Goal: Information Seeking & Learning: Learn about a topic

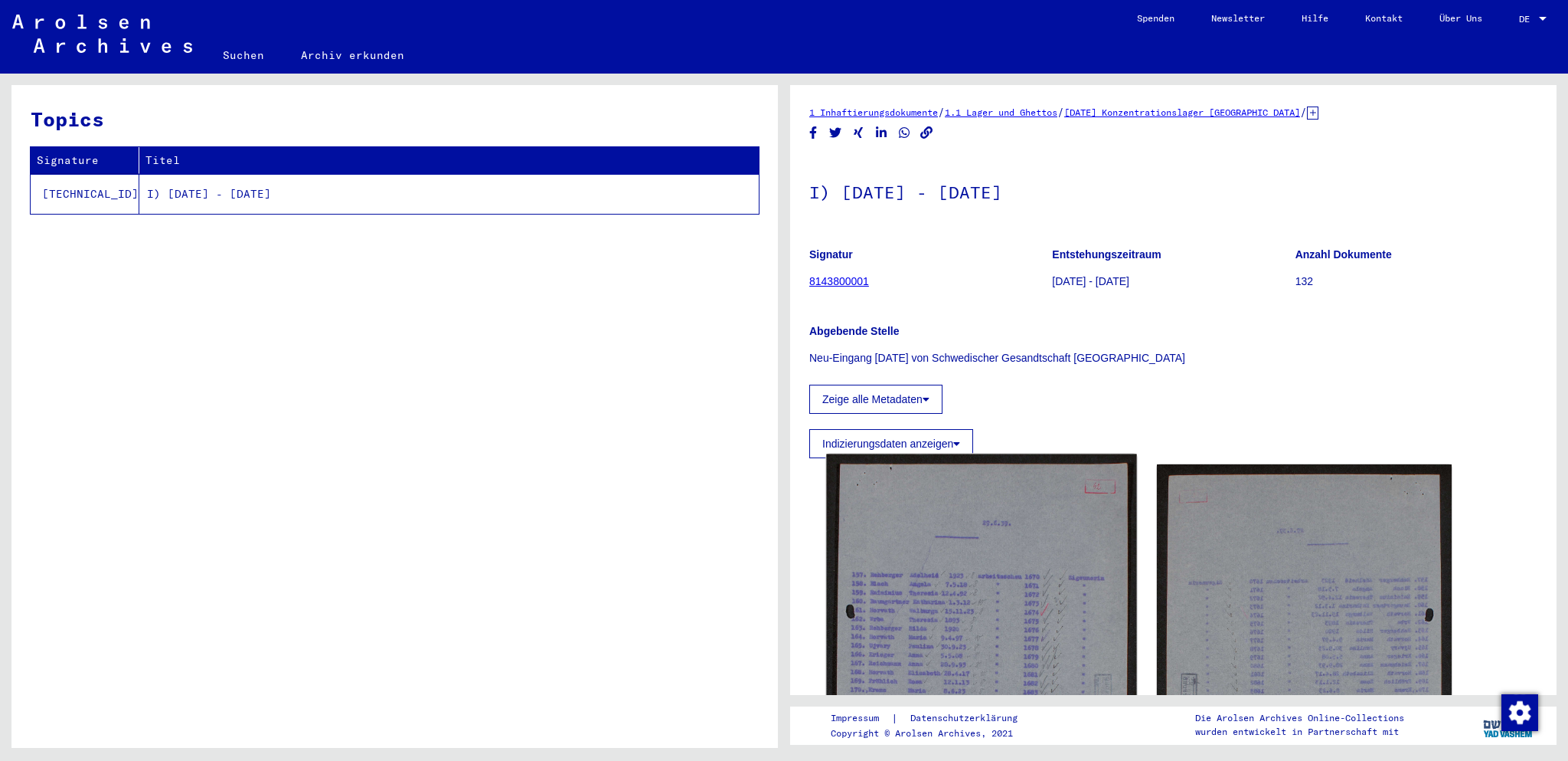
click at [1016, 613] on img at bounding box center [981, 666] width 310 height 425
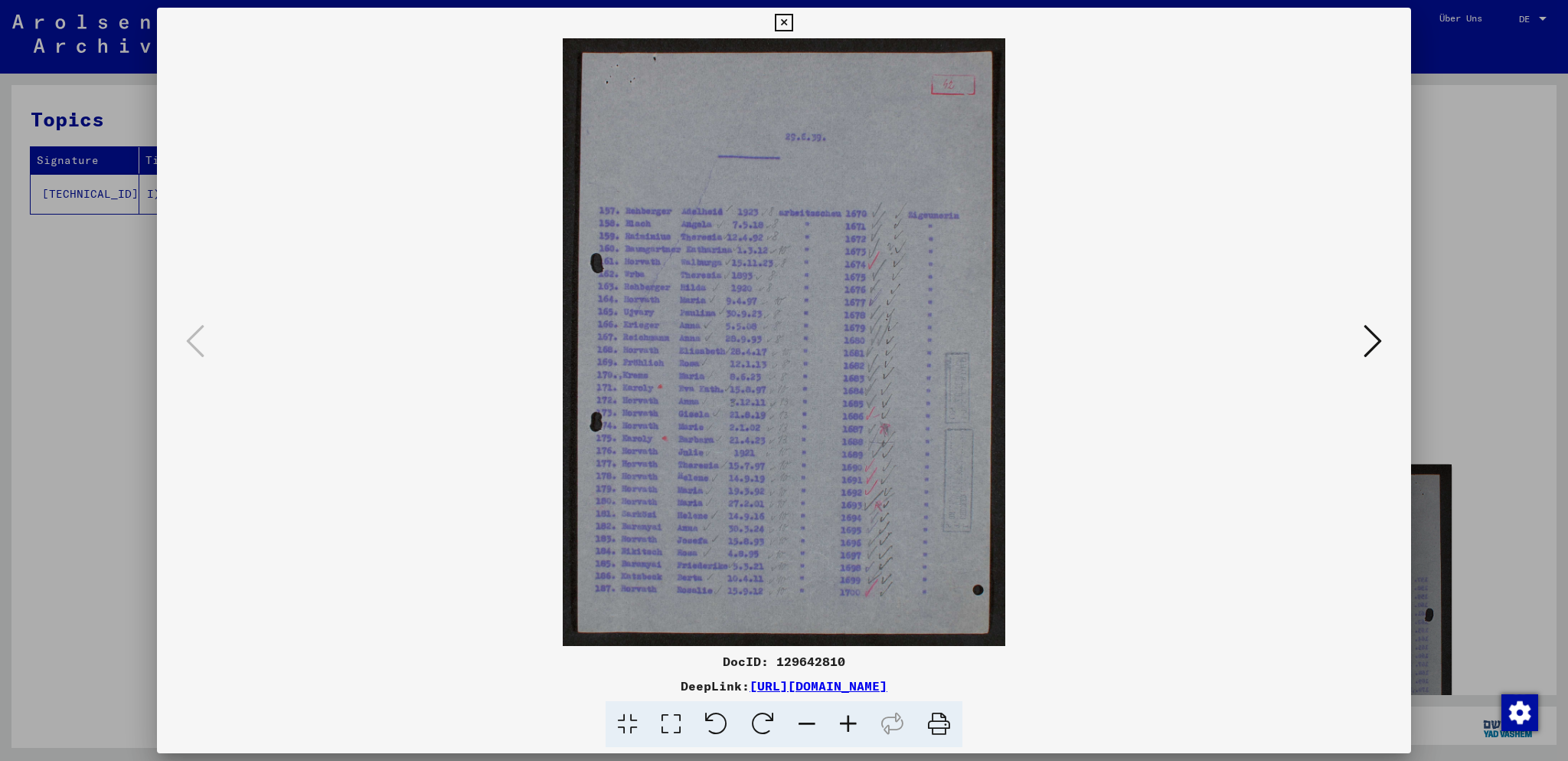
click at [831, 365] on img at bounding box center [784, 341] width 1150 height 607
click at [670, 719] on icon at bounding box center [670, 724] width 43 height 47
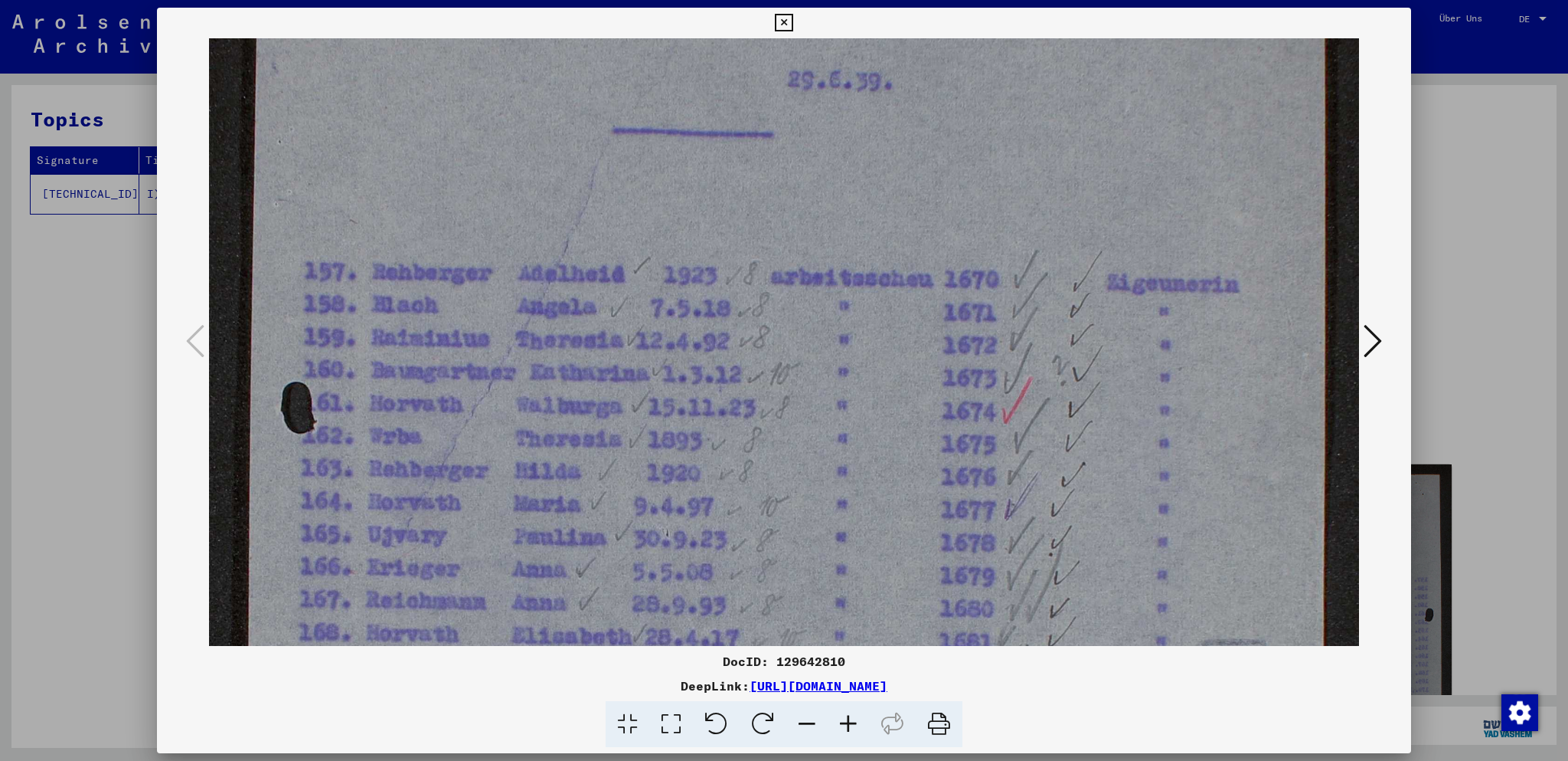
drag, startPoint x: 759, startPoint y: 511, endPoint x: 773, endPoint y: 285, distance: 226.4
click at [773, 288] on img at bounding box center [784, 612] width 1150 height 1579
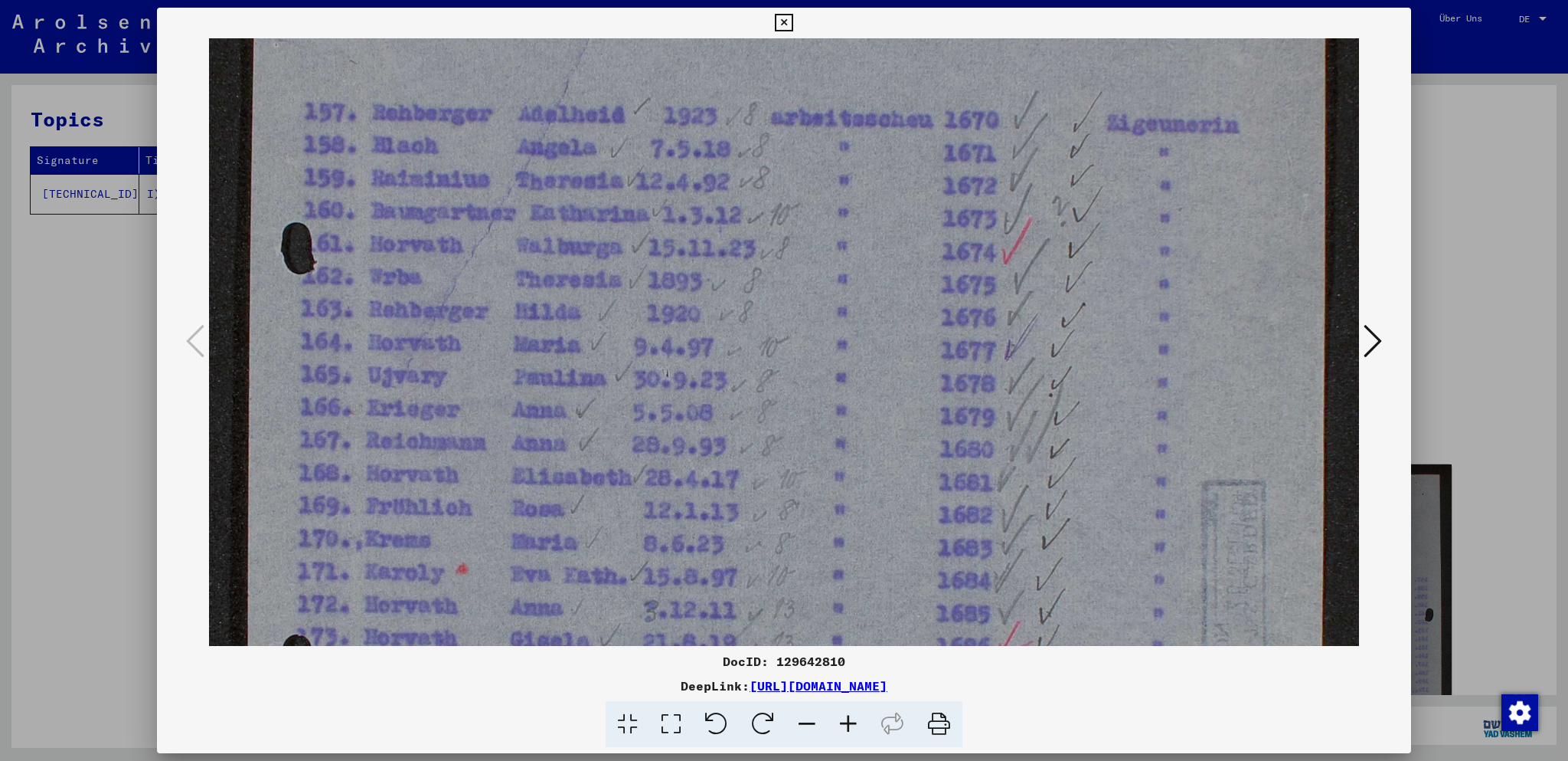
drag, startPoint x: 783, startPoint y: 483, endPoint x: 790, endPoint y: 256, distance: 227.1
click at [786, 260] on img at bounding box center [784, 453] width 1150 height 1579
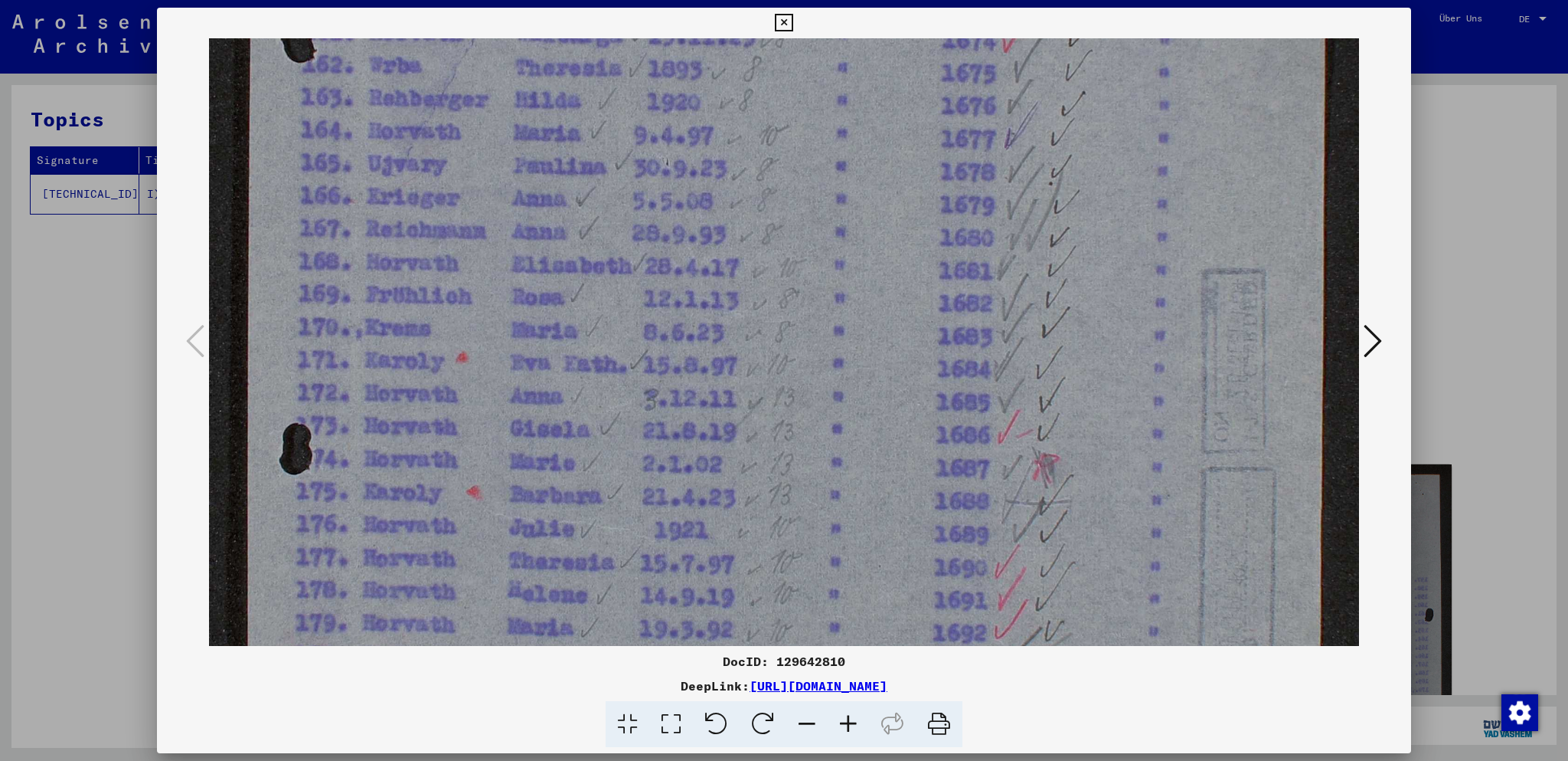
drag, startPoint x: 792, startPoint y: 426, endPoint x: 801, endPoint y: 308, distance: 118.3
click at [798, 315] on img at bounding box center [784, 242] width 1150 height 1579
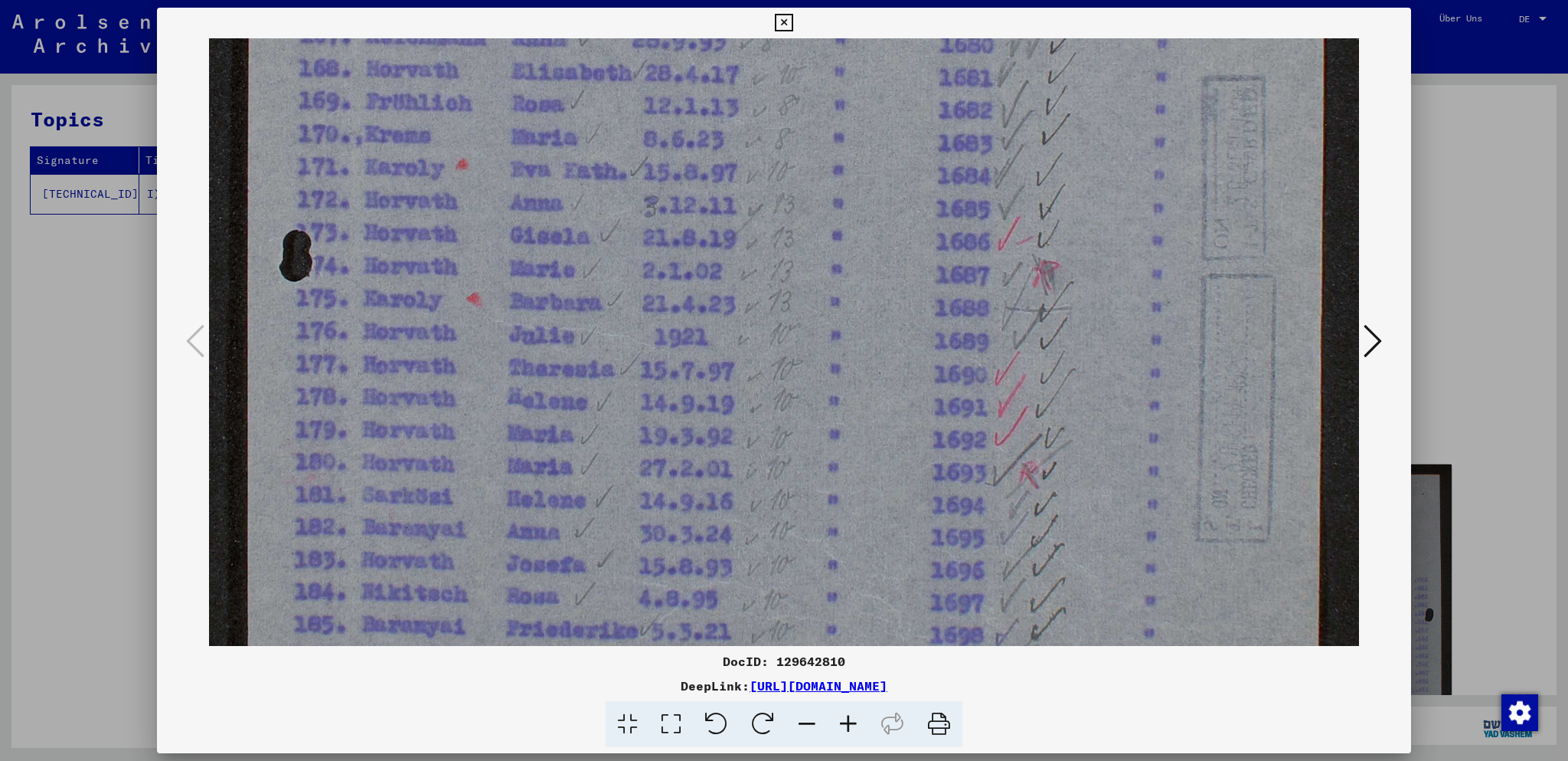
drag, startPoint x: 764, startPoint y: 410, endPoint x: 792, endPoint y: 308, distance: 105.8
click at [780, 323] on img at bounding box center [784, 49] width 1150 height 1579
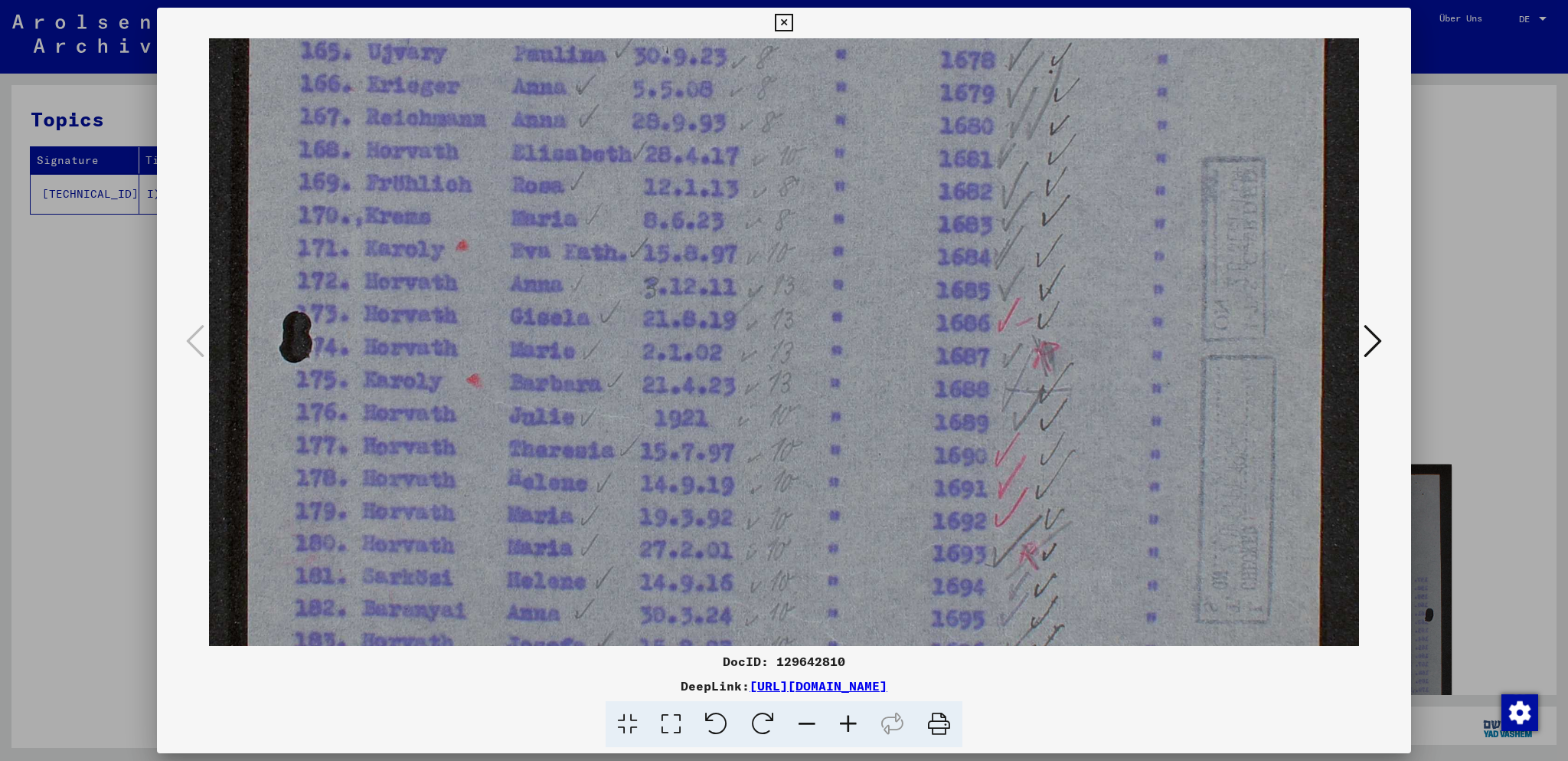
drag, startPoint x: 783, startPoint y: 323, endPoint x: 766, endPoint y: 454, distance: 132.1
click at [766, 454] on img at bounding box center [784, 130] width 1150 height 1579
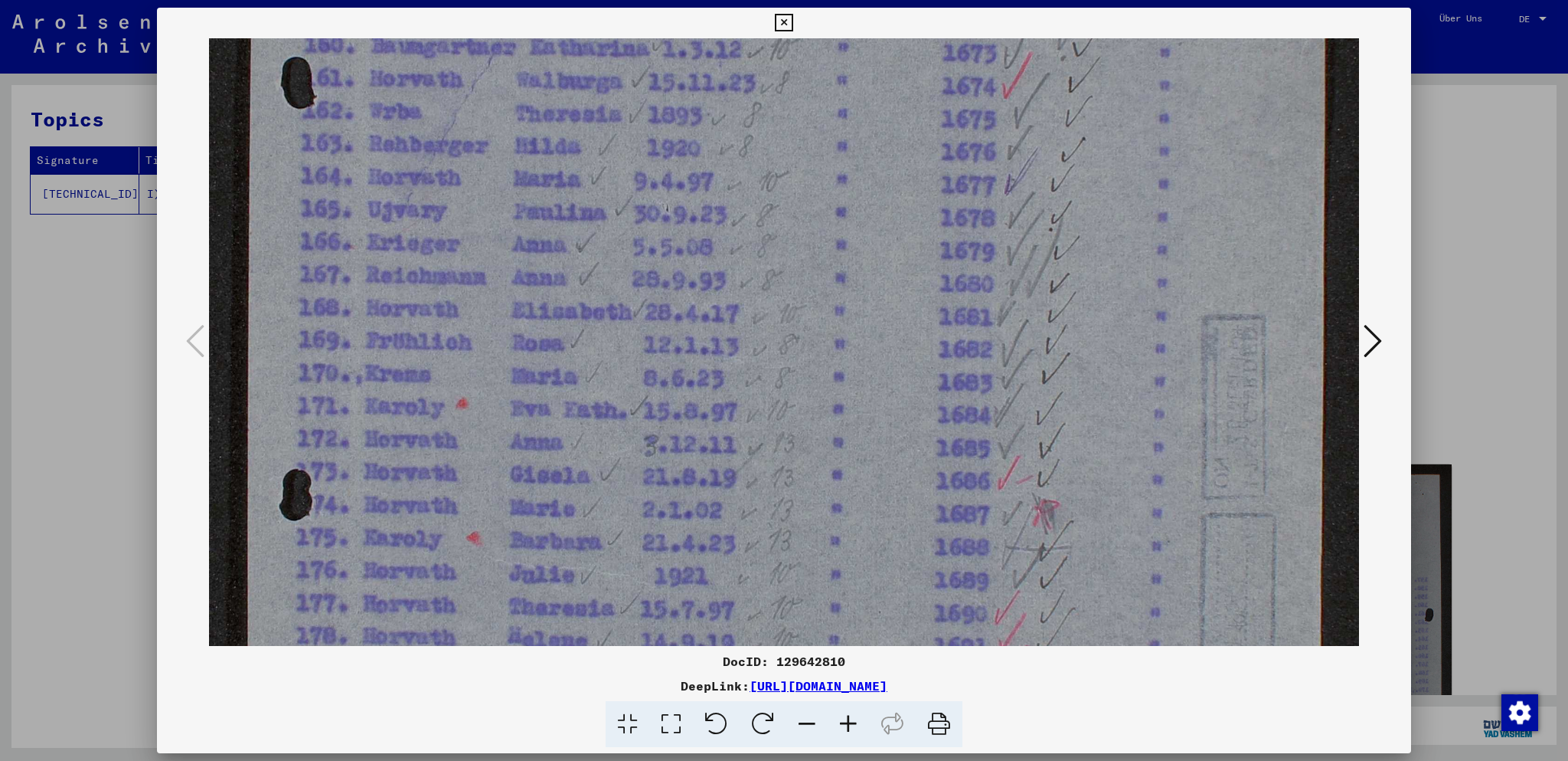
drag, startPoint x: 752, startPoint y: 325, endPoint x: 749, endPoint y: 422, distance: 97.0
click at [747, 433] on img at bounding box center [784, 288] width 1150 height 1579
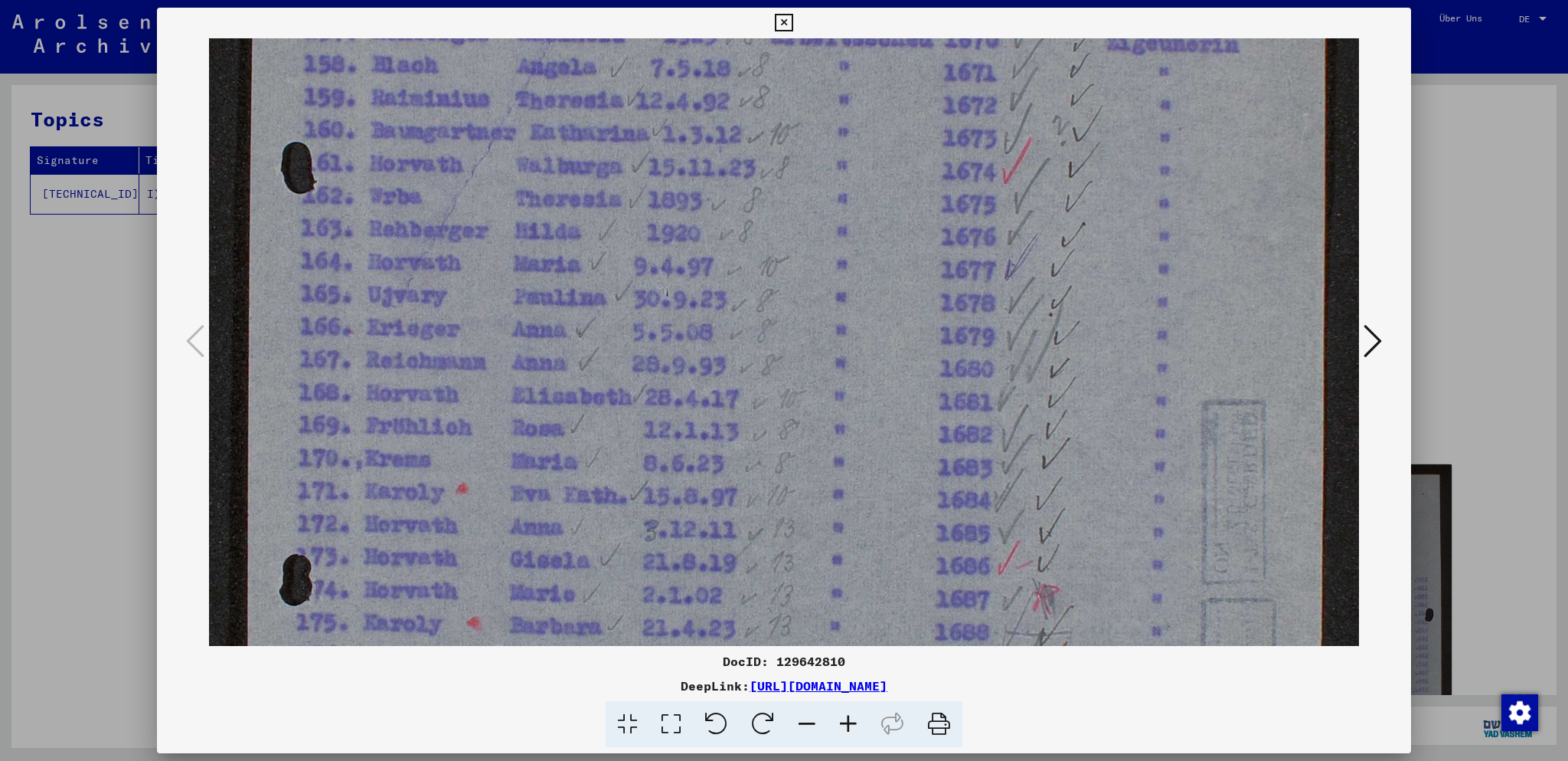
scroll to position [450, 0]
drag, startPoint x: 756, startPoint y: 311, endPoint x: 746, endPoint y: 400, distance: 89.6
click at [746, 400] on img at bounding box center [784, 377] width 1150 height 1579
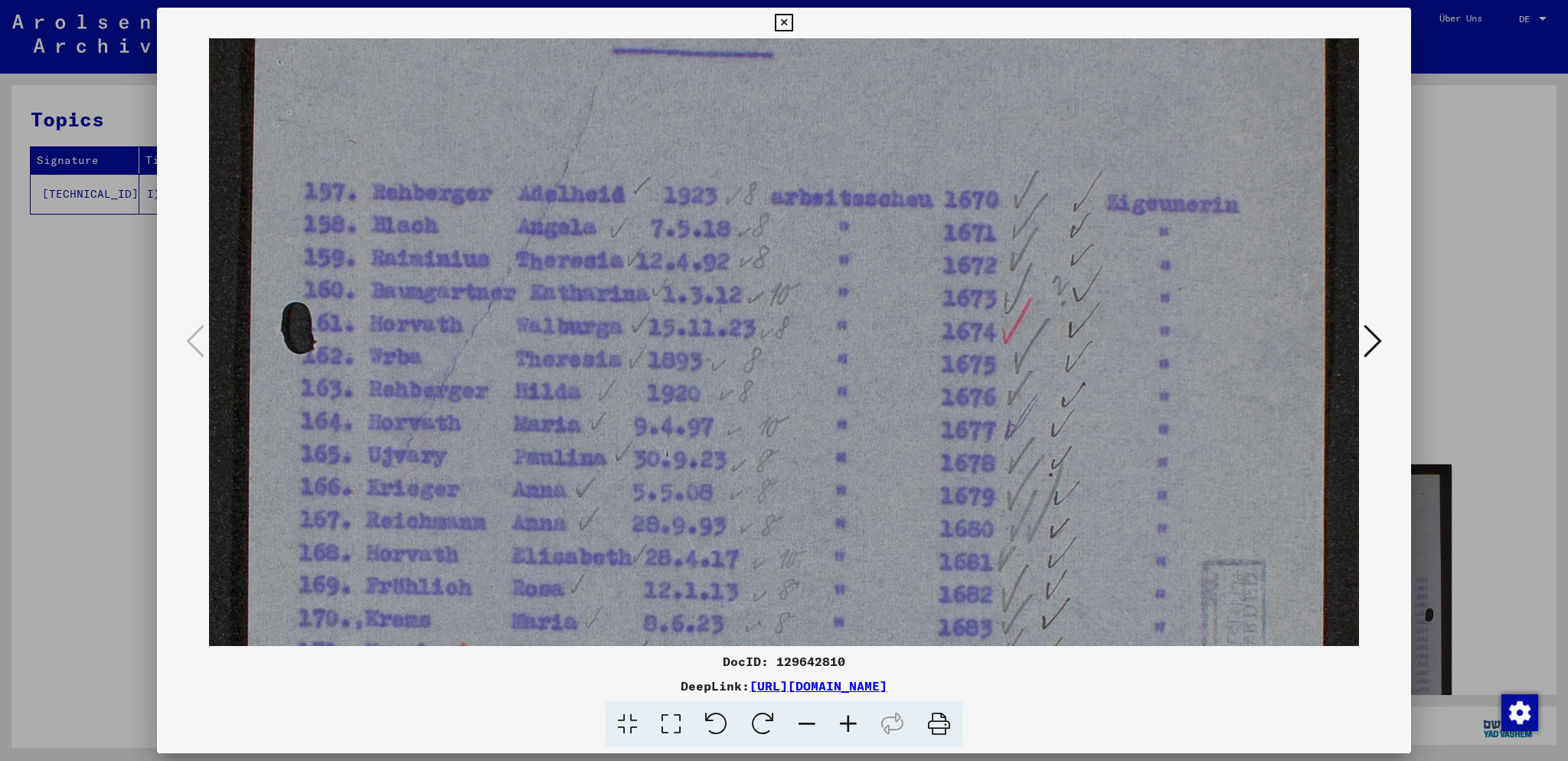
scroll to position [296, 0]
drag, startPoint x: 887, startPoint y: 174, endPoint x: 882, endPoint y: 302, distance: 128.1
click at [882, 302] on img at bounding box center [784, 532] width 1150 height 1579
drag, startPoint x: 1397, startPoint y: 20, endPoint x: 1431, endPoint y: 1, distance: 38.9
click at [792, 20] on icon at bounding box center [784, 23] width 18 height 19
